Goal: Information Seeking & Learning: Understand process/instructions

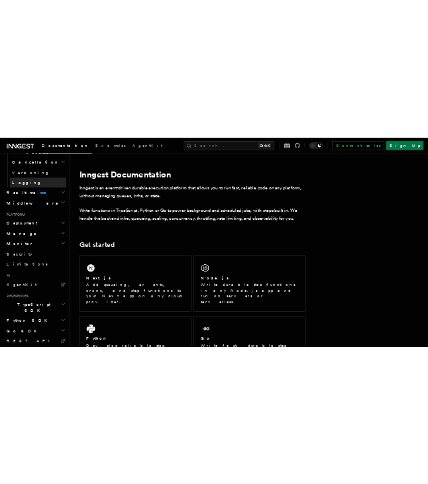
scroll to position [570, 0]
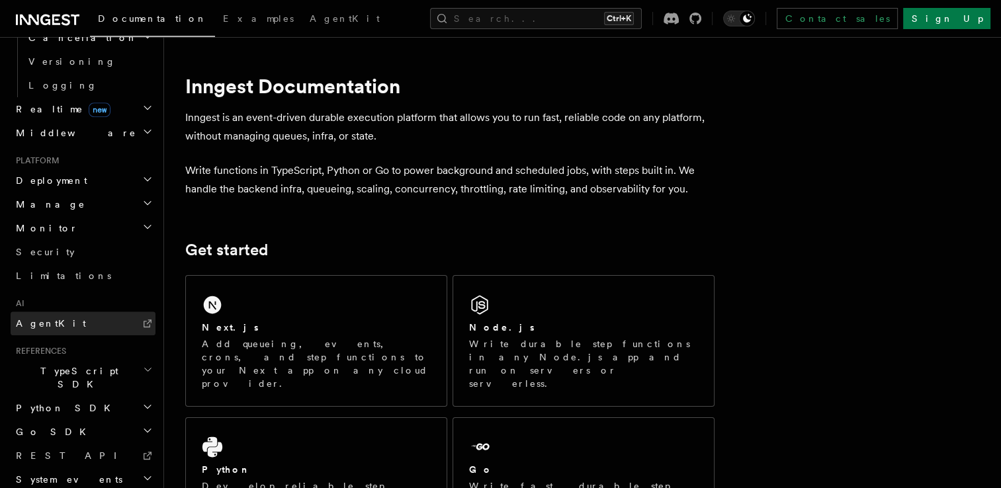
click at [63, 312] on link "AgentKit" at bounding box center [83, 324] width 145 height 24
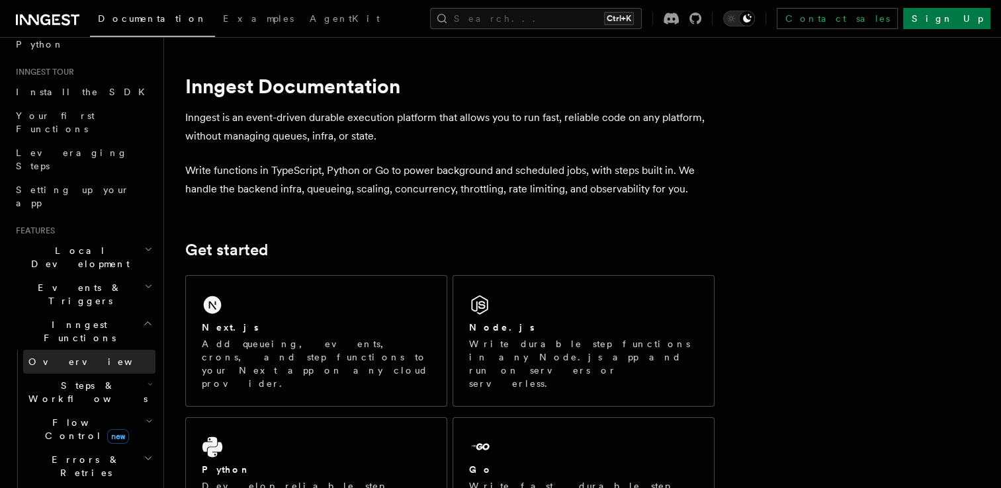
scroll to position [132, 0]
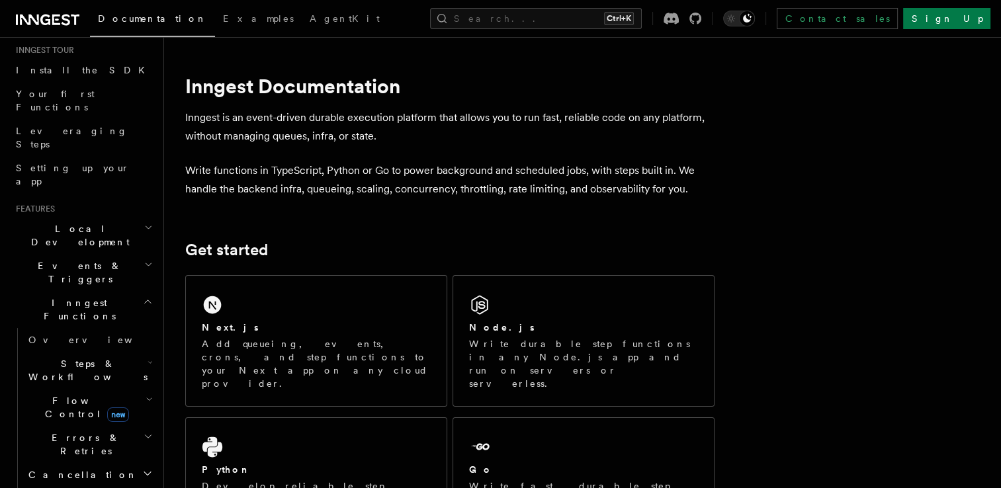
click at [89, 357] on span "Steps & Workflows" at bounding box center [85, 370] width 124 height 26
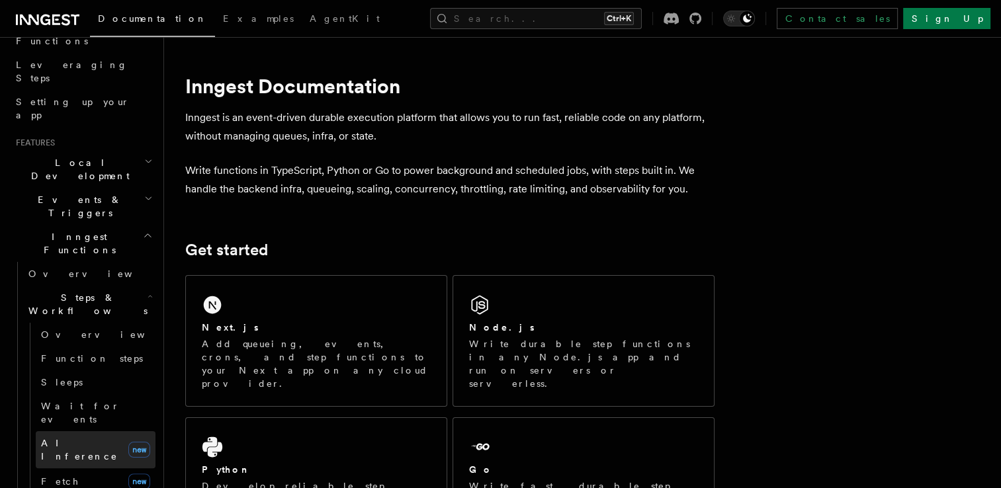
click at [88, 438] on span "AI Inference" at bounding box center [79, 450] width 77 height 24
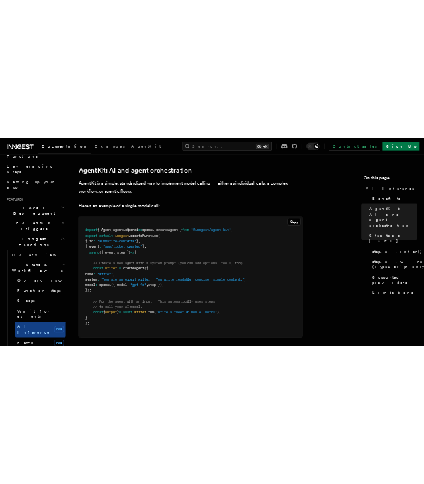
scroll to position [728, 0]
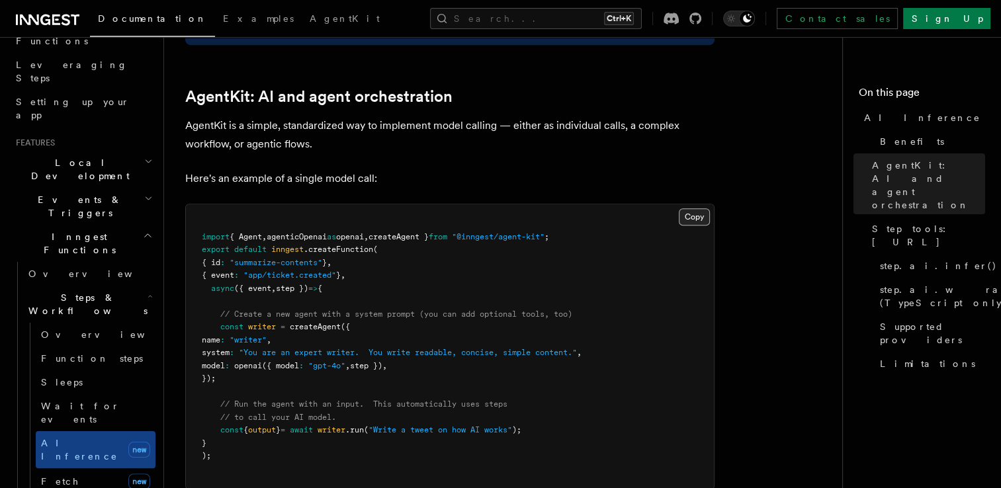
click at [424, 209] on button "Copy Copied" at bounding box center [694, 217] width 31 height 17
click at [424, 232] on span "createAgent }" at bounding box center [399, 236] width 60 height 9
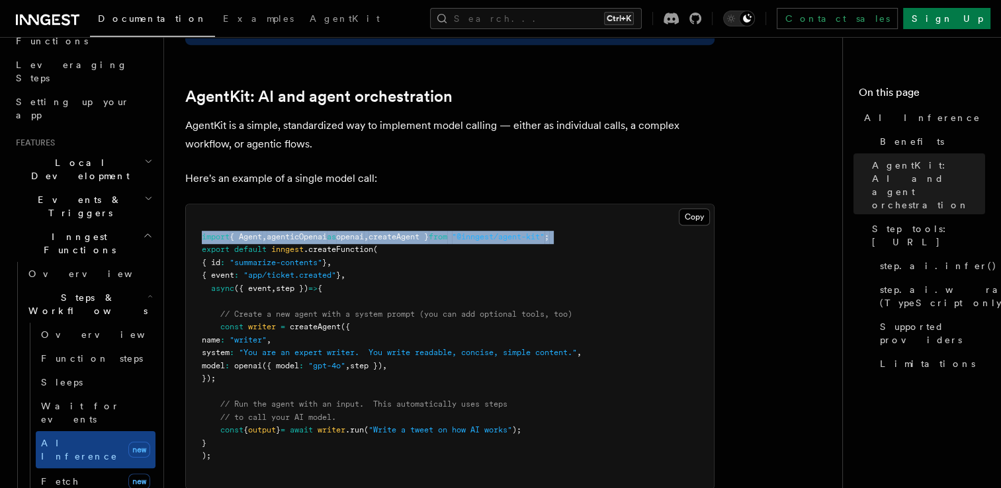
click at [424, 232] on span "createAgent }" at bounding box center [399, 236] width 60 height 9
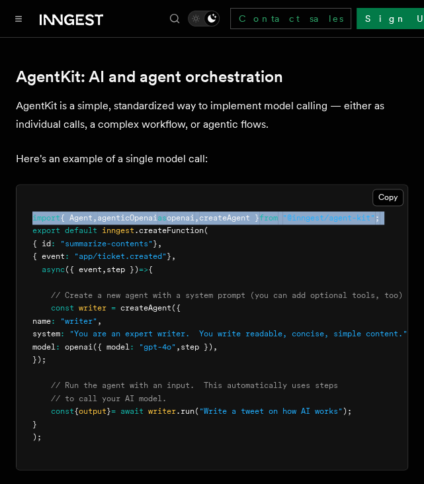
scroll to position [860, 0]
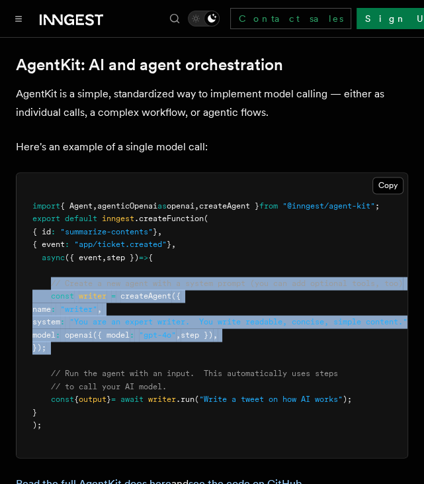
drag, startPoint x: 53, startPoint y: 231, endPoint x: 108, endPoint y: 308, distance: 94.4
click at [108, 308] on pre "import { Agent , agenticOpenai as openai , createAgent } from "@inngest/agent-k…" at bounding box center [212, 315] width 391 height 285
